Goal: Task Accomplishment & Management: Manage account settings

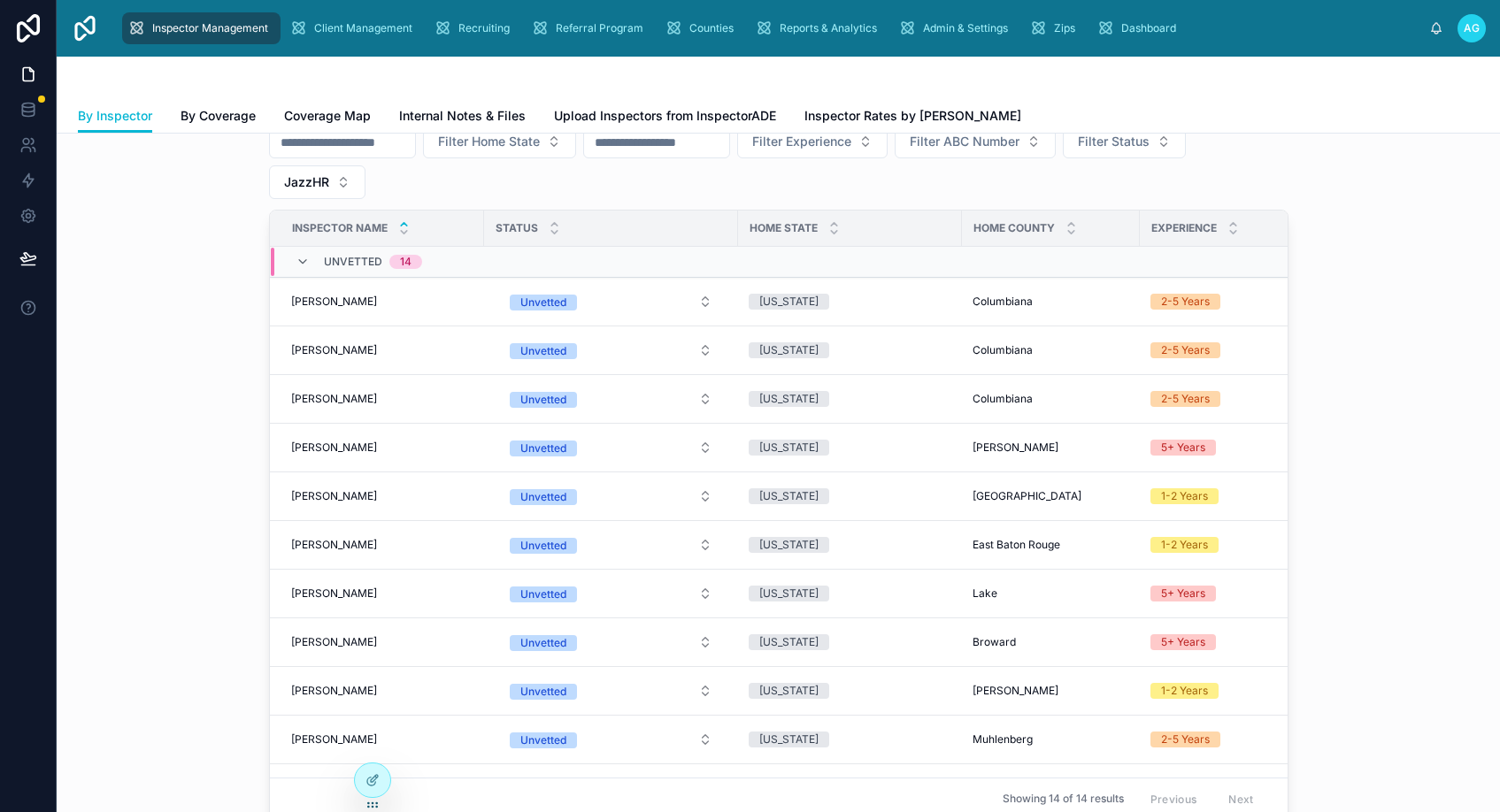
scroll to position [266, 0]
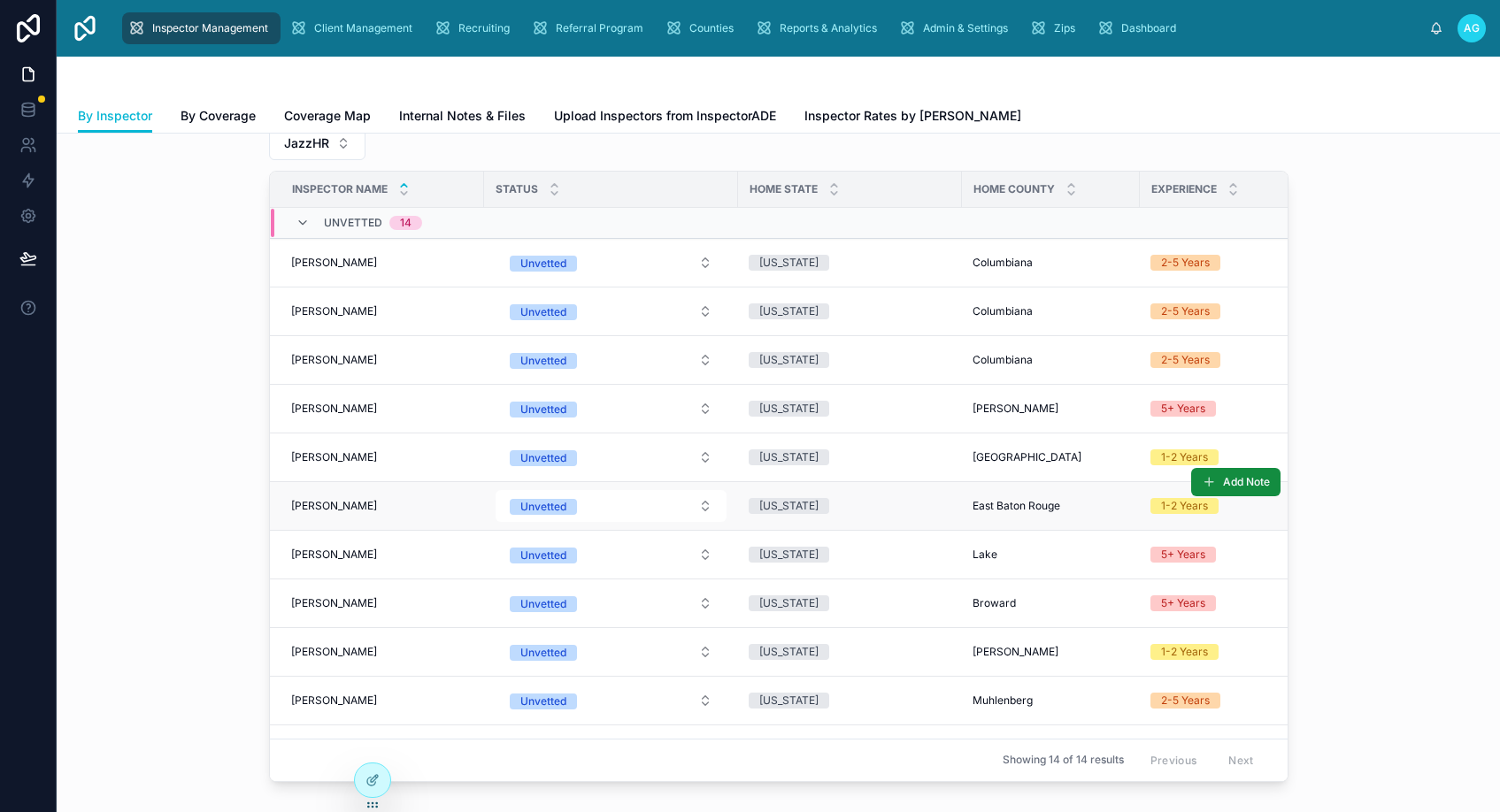
click at [373, 511] on span "[PERSON_NAME]" at bounding box center [334, 506] width 86 height 14
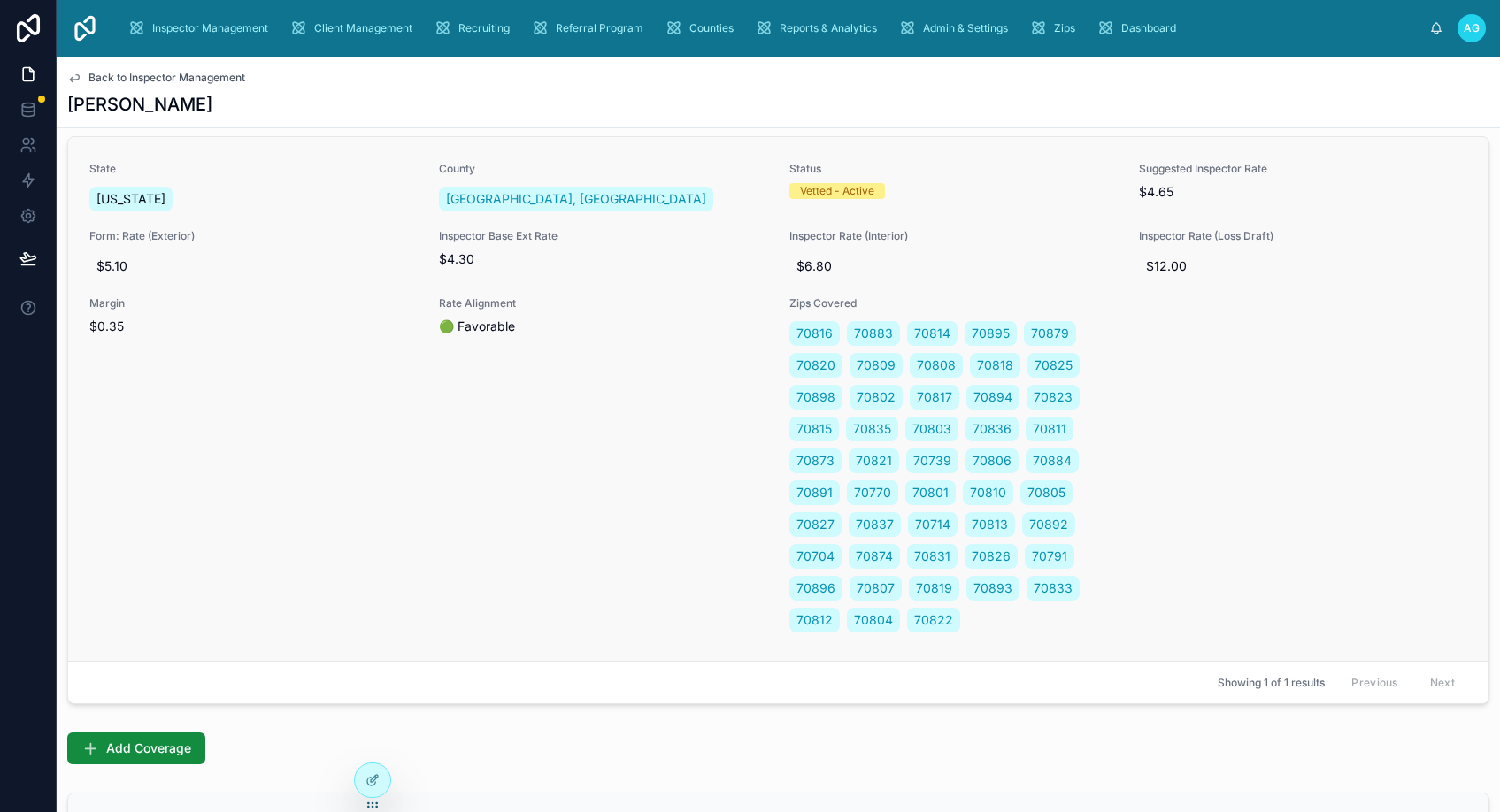
scroll to position [796, 0]
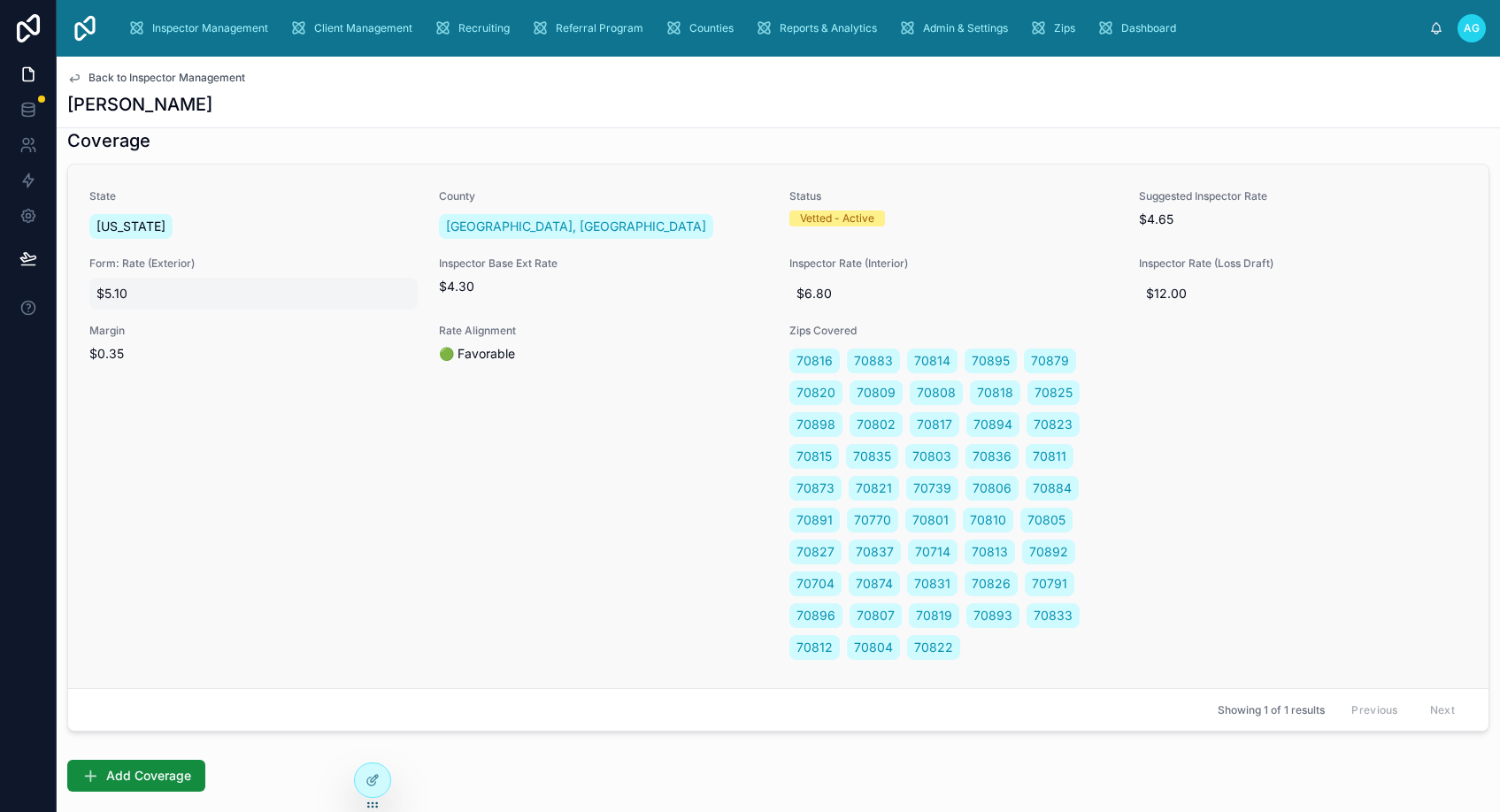
click at [179, 286] on span "$5.10" at bounding box center [253, 293] width 314 height 18
drag, startPoint x: 148, startPoint y: 317, endPoint x: 94, endPoint y: 317, distance: 54.0
click at [94, 317] on div "*****" at bounding box center [209, 317] width 255 height 66
type input "*****"
click at [314, 316] on icon "submit" at bounding box center [313, 316] width 14 height 14
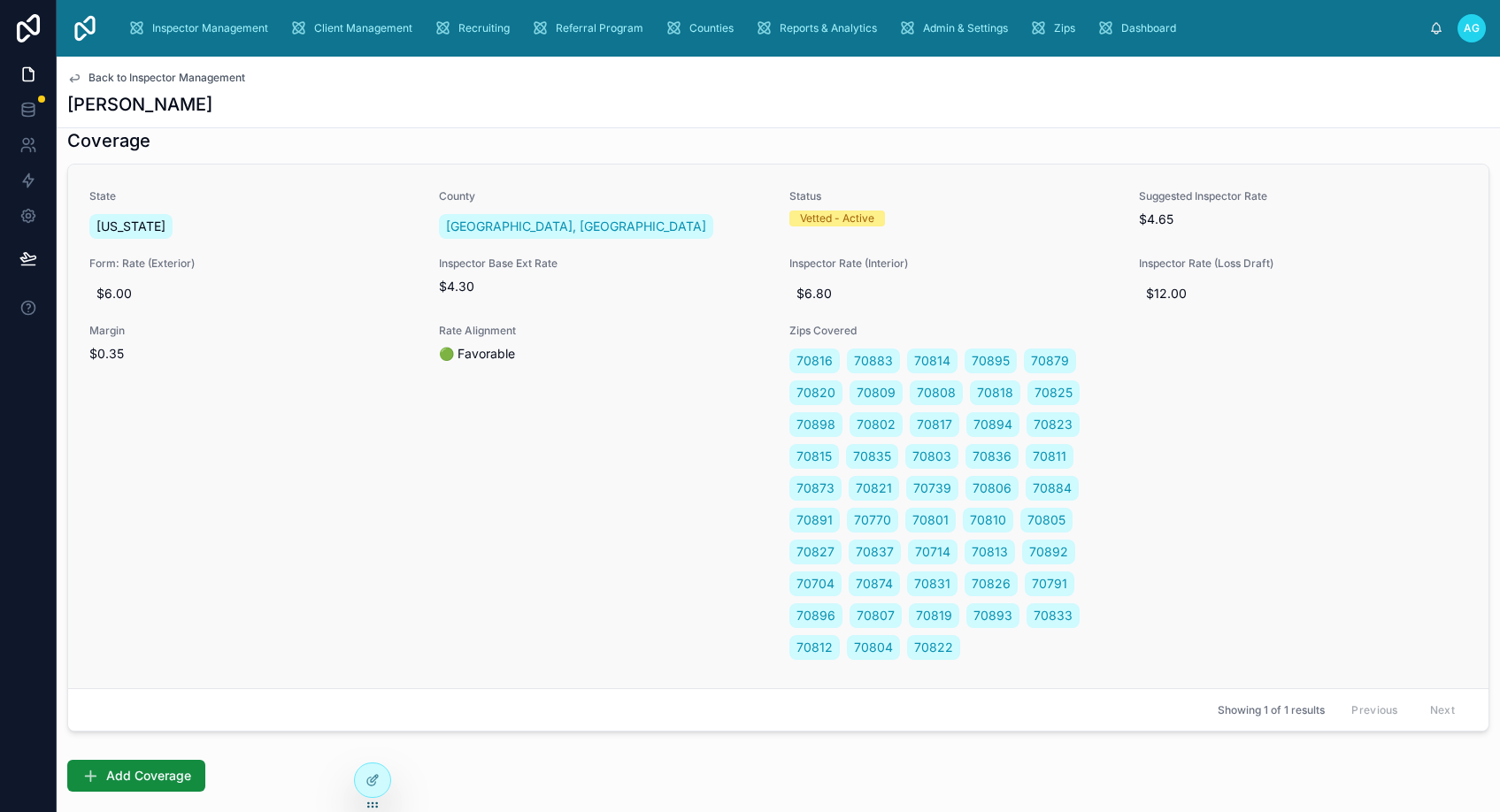
click at [474, 293] on span "$4.30" at bounding box center [603, 286] width 328 height 18
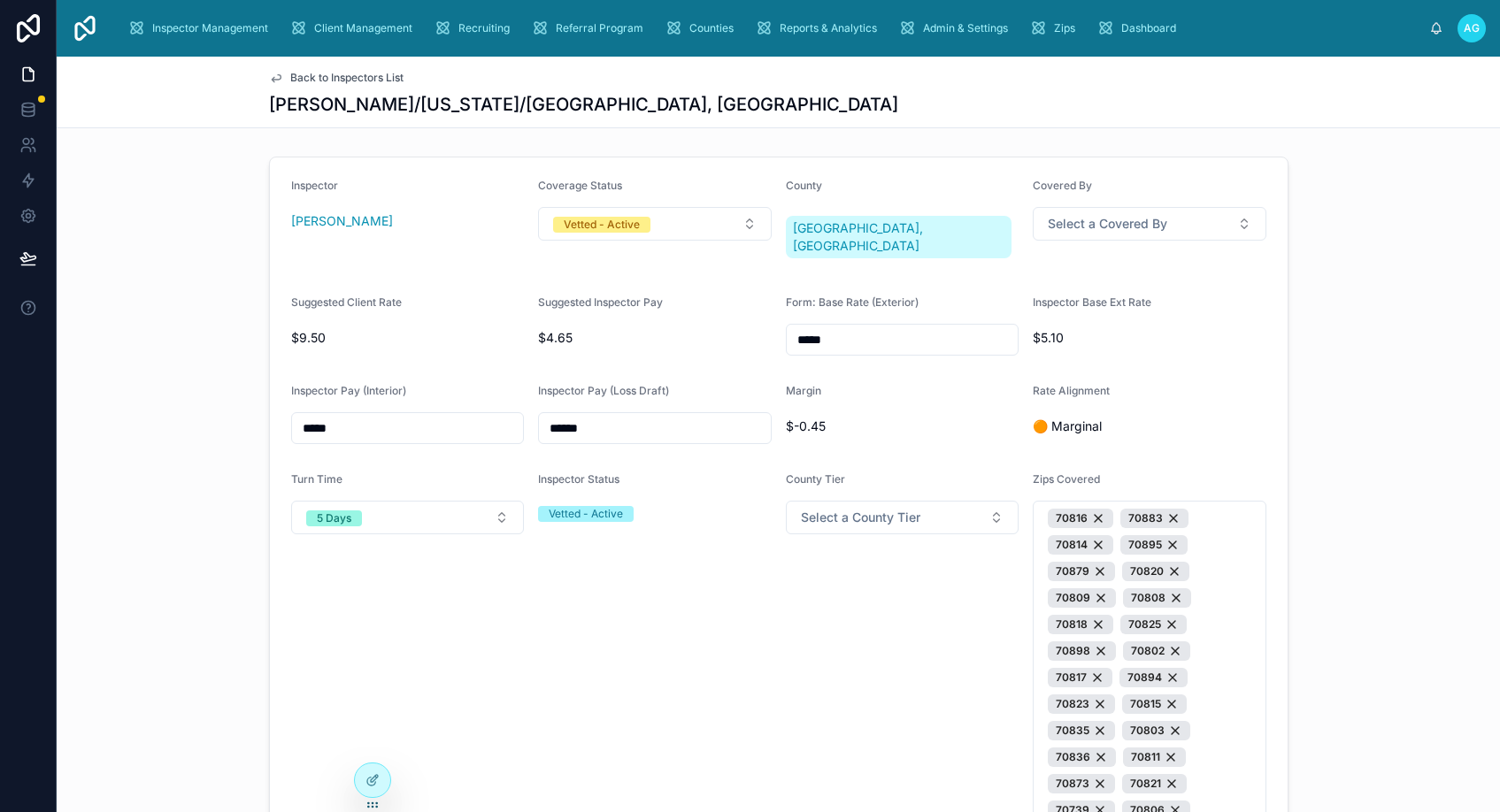
click at [581, 329] on span "$4.65" at bounding box center [655, 337] width 234 height 18
click at [562, 329] on span "$4.65" at bounding box center [655, 337] width 234 height 18
drag, startPoint x: 339, startPoint y: 414, endPoint x: 260, endPoint y: 411, distance: 79.1
click at [260, 411] on div "Inspector Donavan Kennedy Coverage Status Vetted - Active County East Baton Rou…" at bounding box center [778, 663] width 1443 height 1027
click at [672, 613] on div "Inspector Status Vetted - Active" at bounding box center [655, 810] width 234 height 674
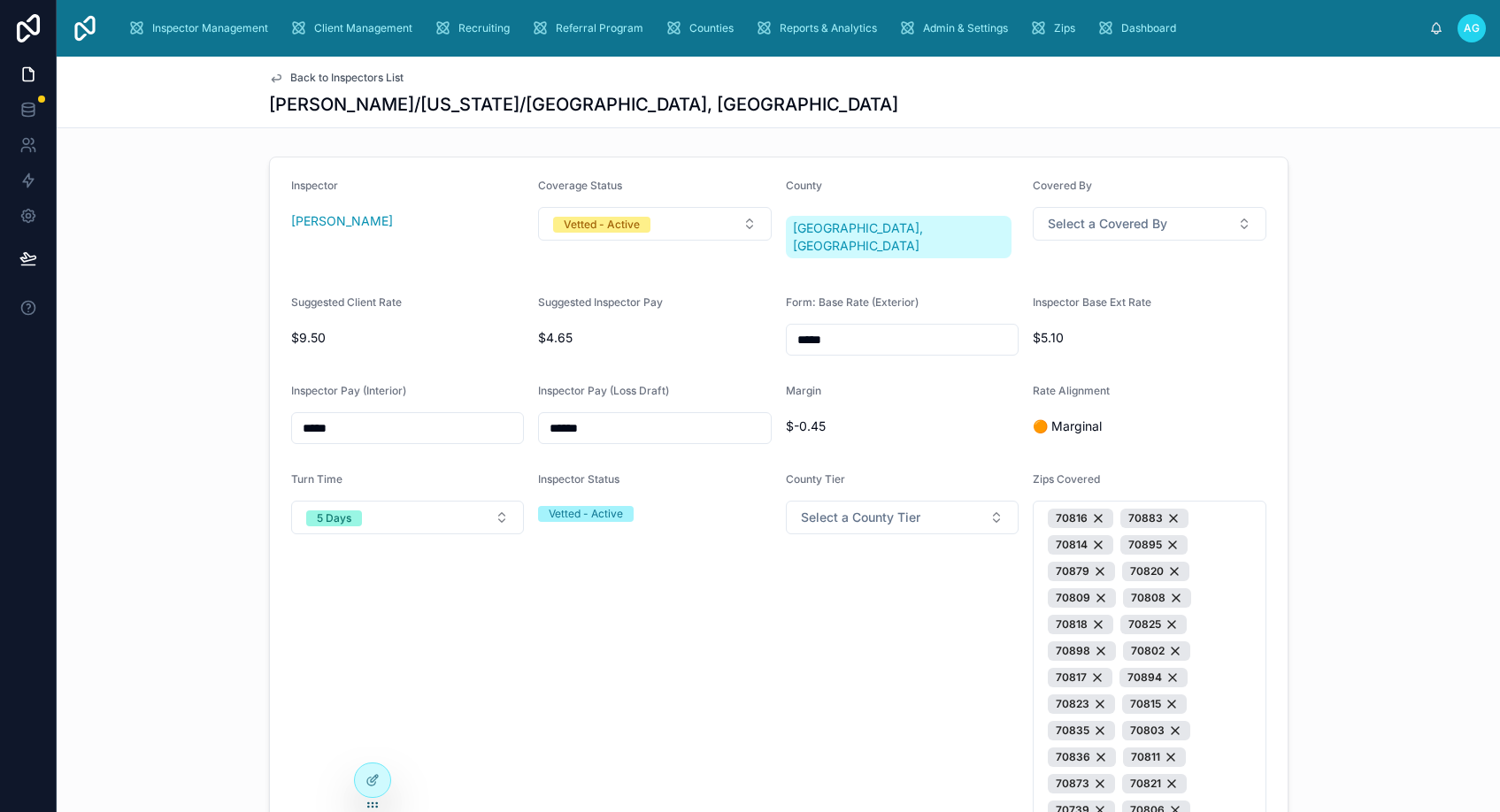
click at [269, 75] on icon at bounding box center [276, 77] width 14 height 14
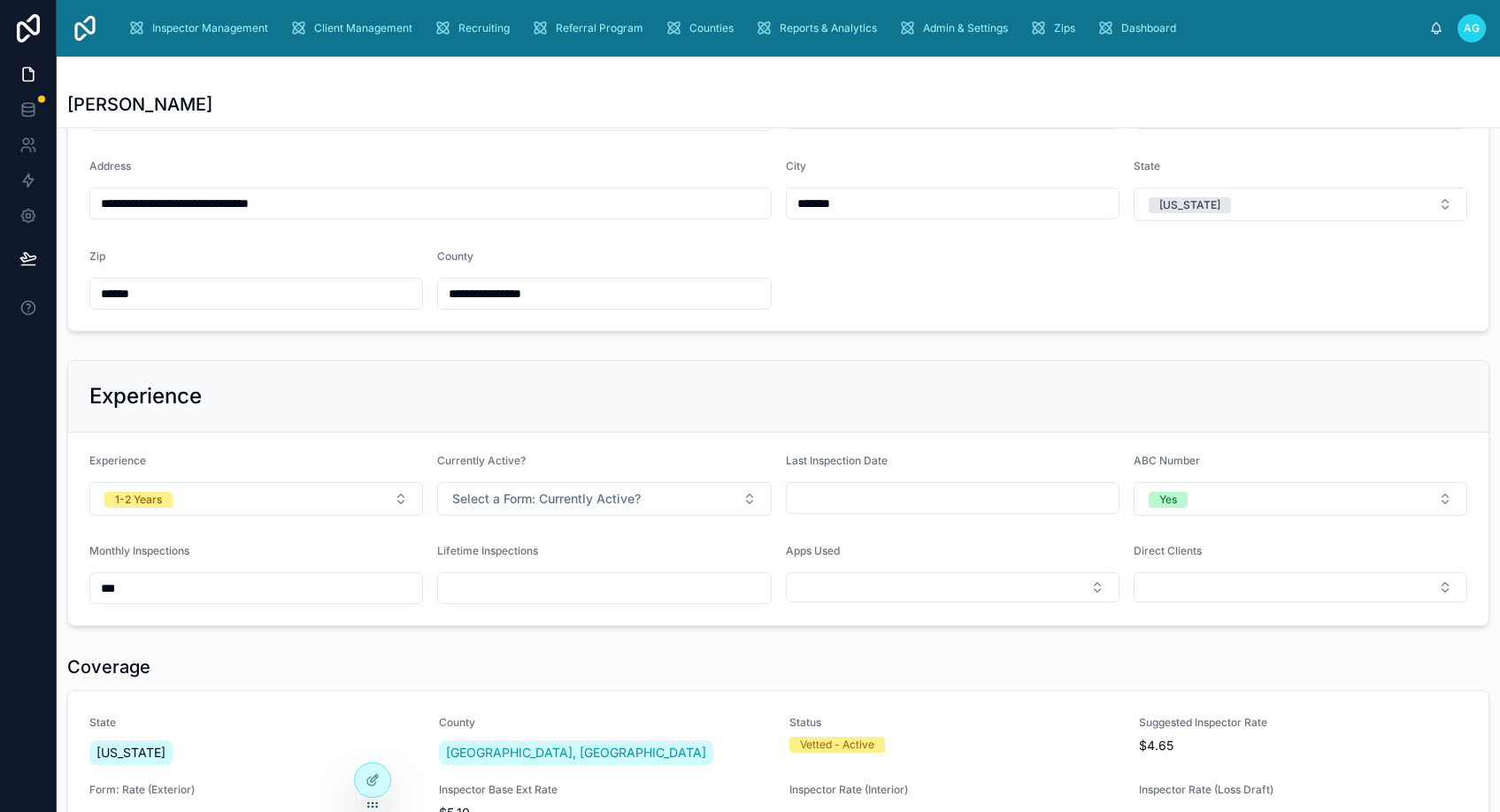
scroll to position [266, 0]
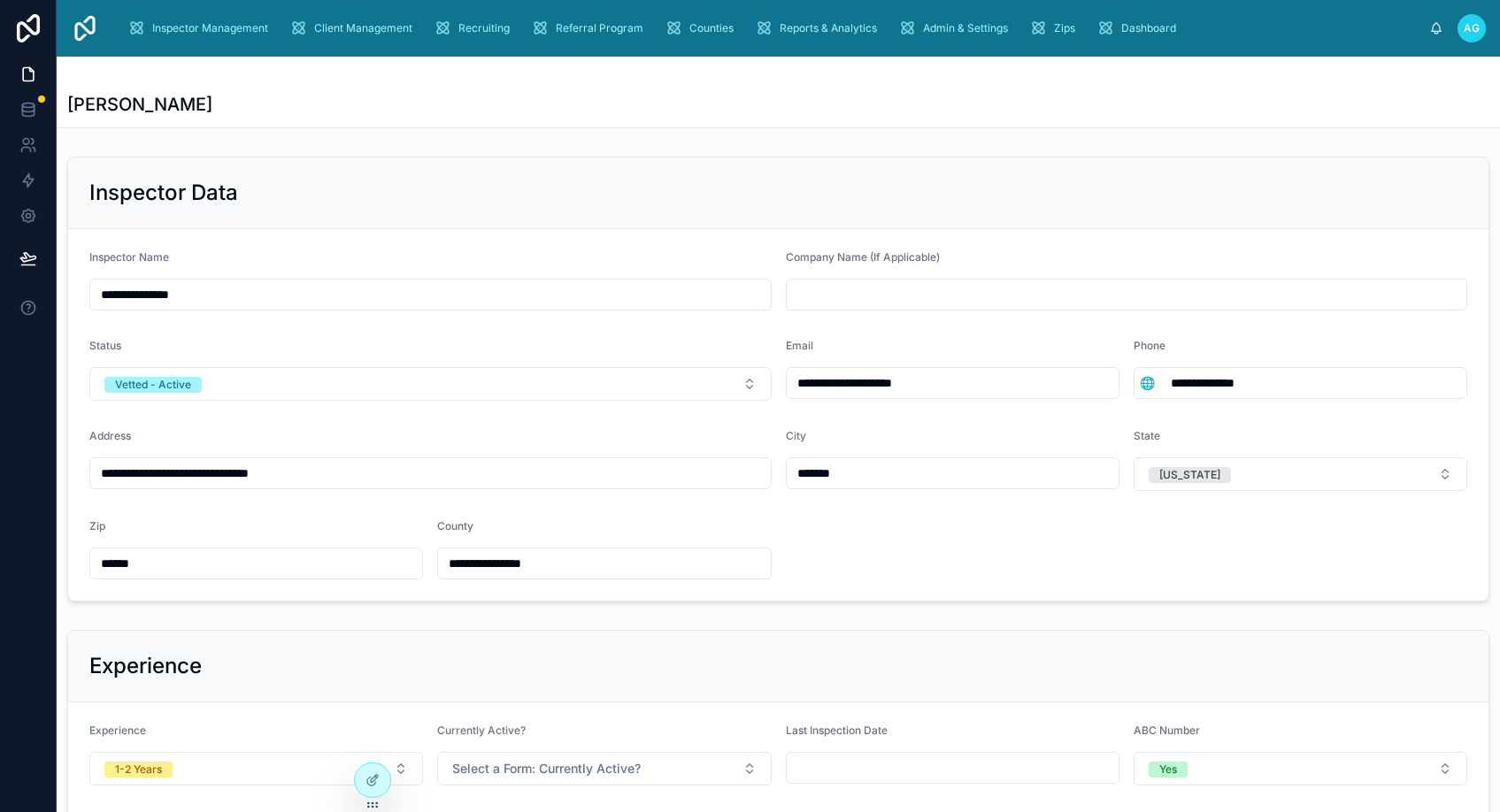
click at [403, 200] on div "Inspector Data" at bounding box center [778, 193] width 1378 height 28
click at [222, 26] on span "Inspector Management" at bounding box center [210, 28] width 116 height 14
